Goal: Information Seeking & Learning: Learn about a topic

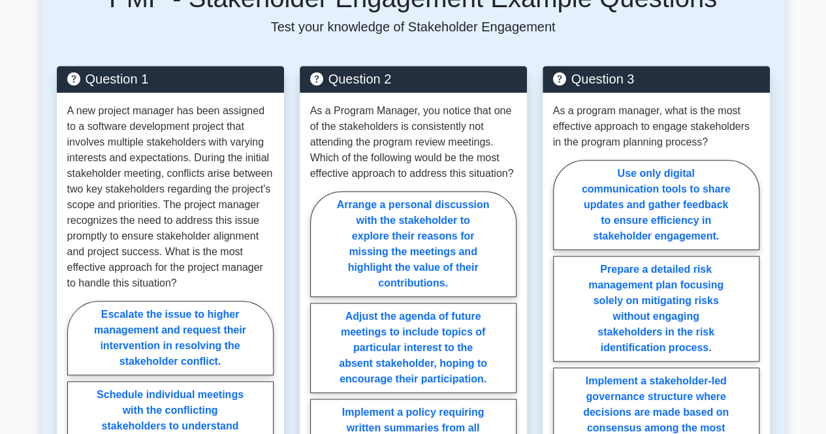
scroll to position [532, 0]
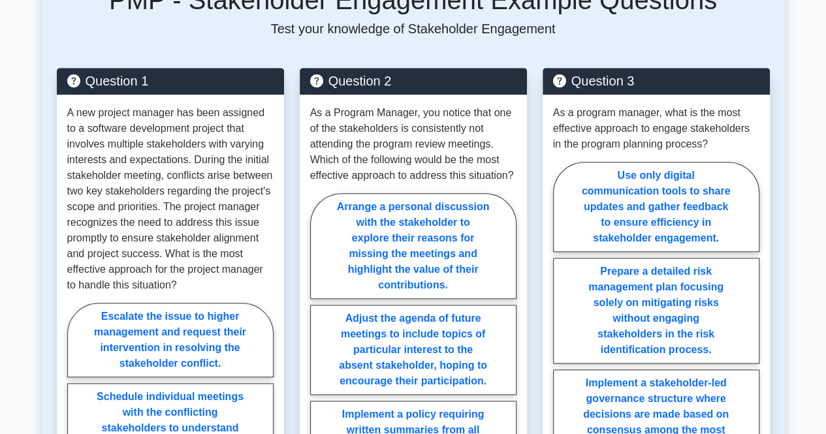
click at [817, 133] on main "Back to Stakeholders - PMBOK 7th edition Stakeholder Engagement 5 minutes 5 Que…" at bounding box center [413, 437] width 826 height 1855
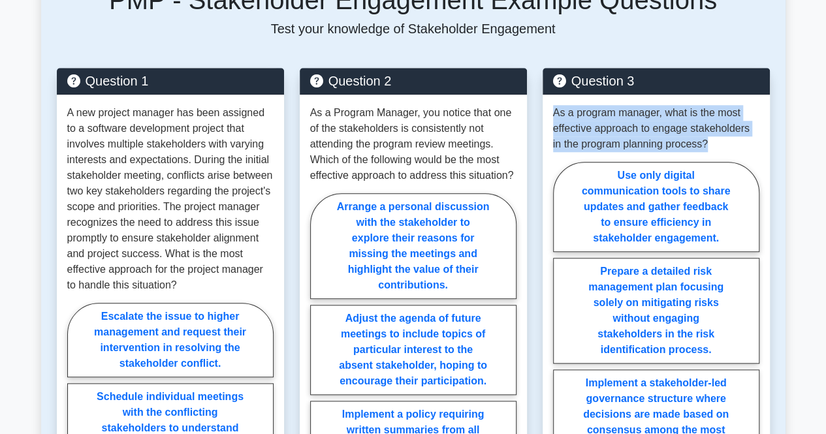
click at [817, 133] on main "Back to Stakeholders - PMBOK 7th edition Stakeholder Engagement 5 minutes 5 Que…" at bounding box center [413, 437] width 826 height 1855
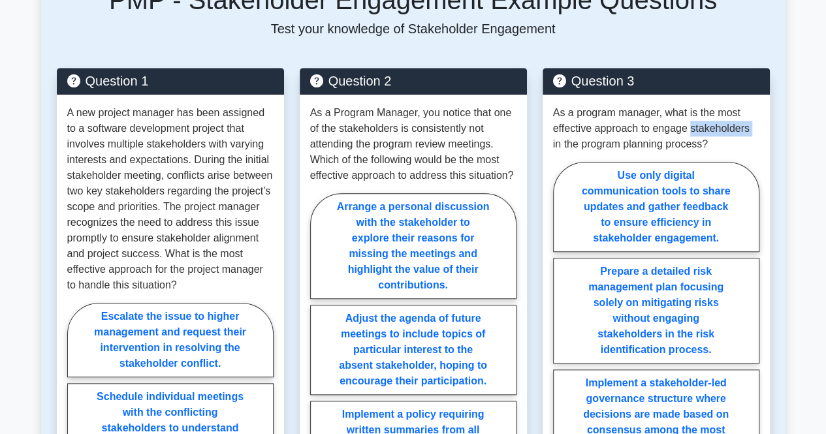
click at [817, 133] on main "Back to Stakeholders - PMBOK 7th edition Stakeholder Engagement 5 minutes 5 Que…" at bounding box center [413, 437] width 826 height 1855
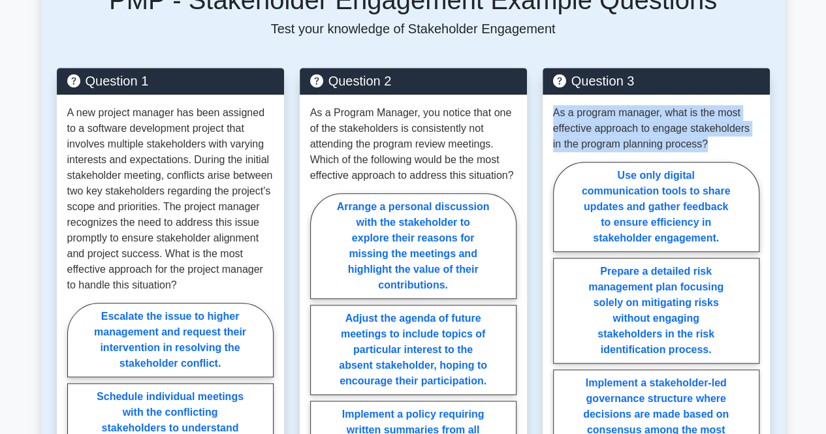
click at [817, 133] on main "Back to Stakeholders - PMBOK 7th edition Stakeholder Engagement 5 minutes 5 Que…" at bounding box center [413, 437] width 826 height 1855
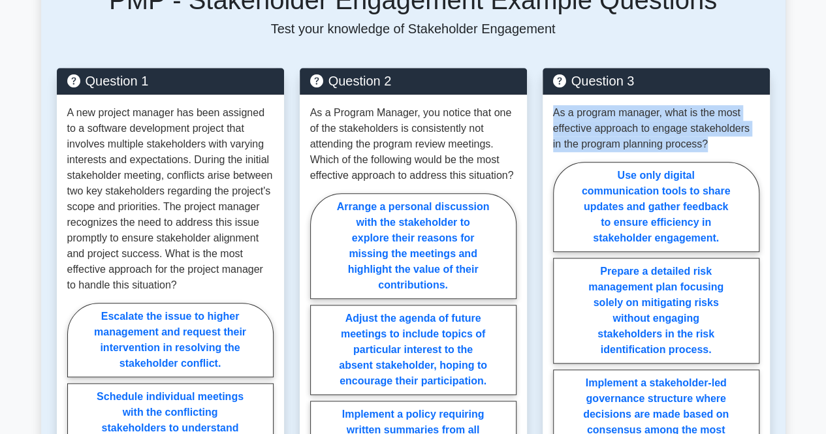
click at [817, 133] on main "Back to Stakeholders - PMBOK 7th edition Stakeholder Engagement 5 minutes 5 Que…" at bounding box center [413, 437] width 826 height 1855
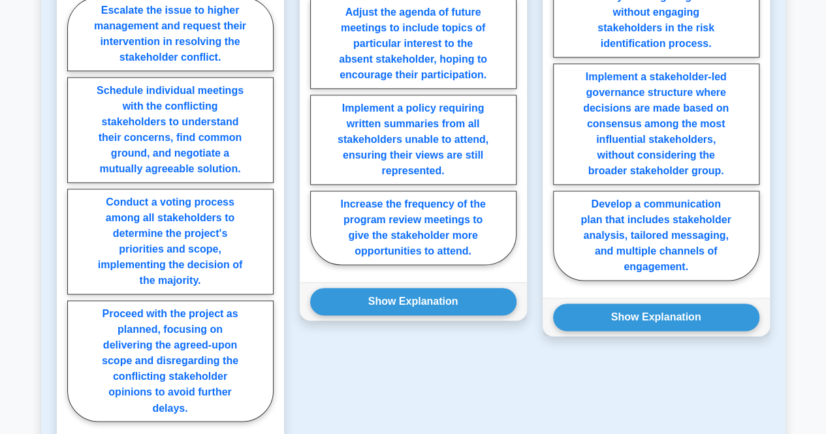
scroll to position [856, 0]
